Goal: Download file/media

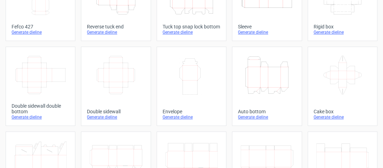
scroll to position [84, 0]
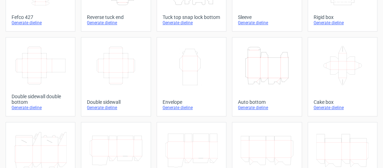
click at [248, 110] on div "Generate dieline" at bounding box center [267, 108] width 58 height 6
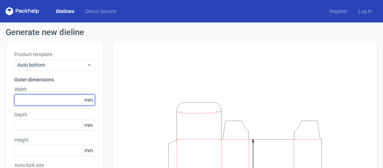
click at [52, 97] on input "text" at bounding box center [54, 99] width 81 height 11
type input "78"
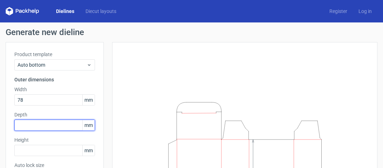
click at [44, 129] on input "text" at bounding box center [54, 125] width 81 height 11
type input "40"
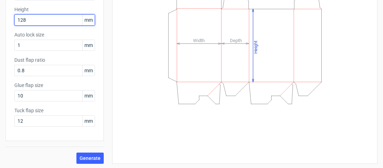
scroll to position [131, 0]
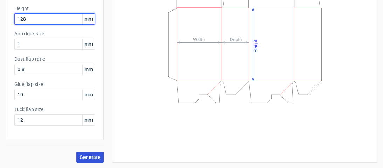
type input "128"
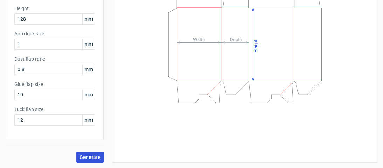
click at [85, 156] on span "Generate" at bounding box center [90, 157] width 21 height 5
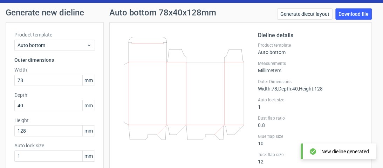
scroll to position [19, 0]
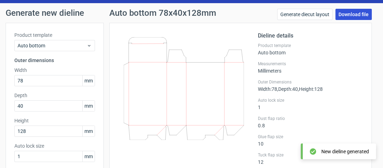
click at [344, 11] on link "Download file" at bounding box center [354, 14] width 36 height 11
